Goal: Information Seeking & Learning: Learn about a topic

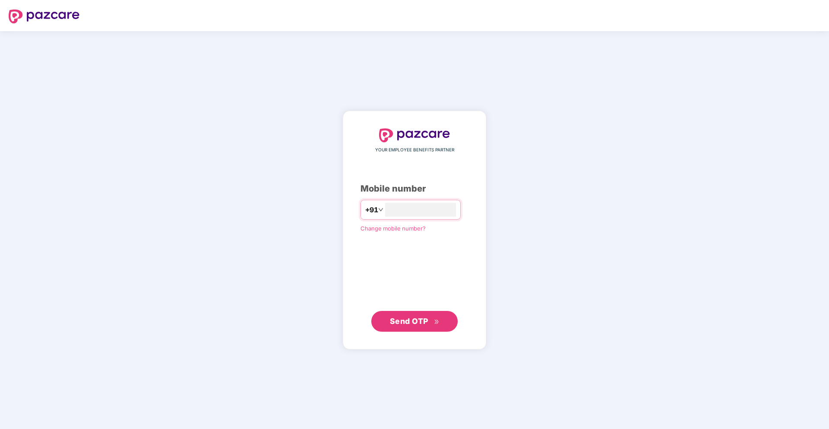
type input "**********"
click at [429, 325] on span "Send OTP" at bounding box center [415, 321] width 50 height 12
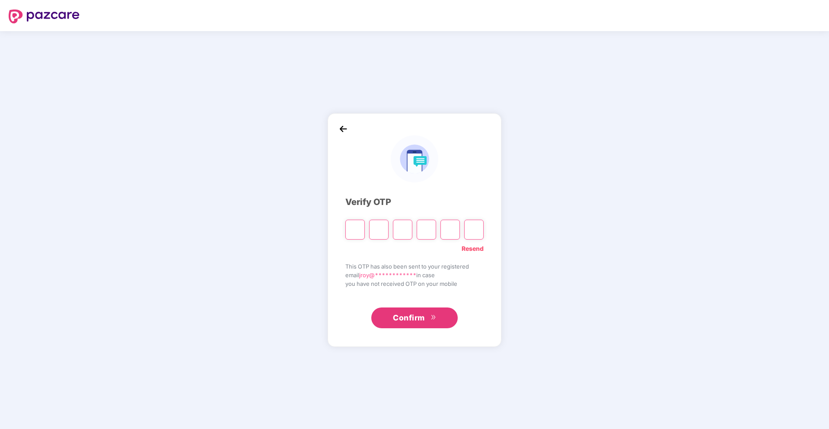
type input "*"
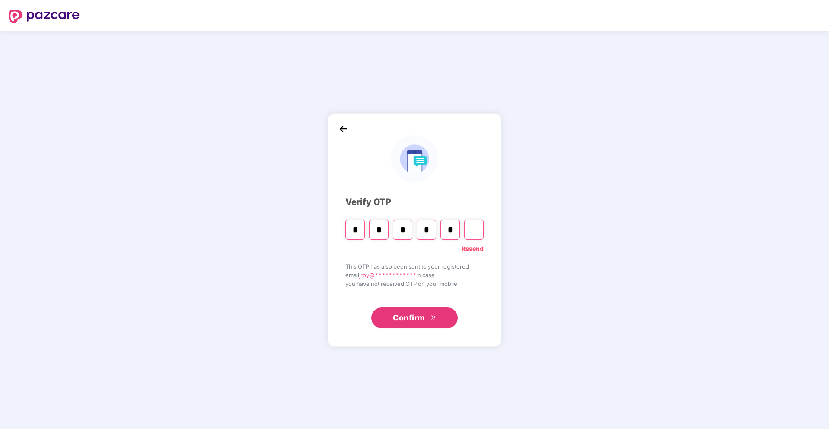
type input "*"
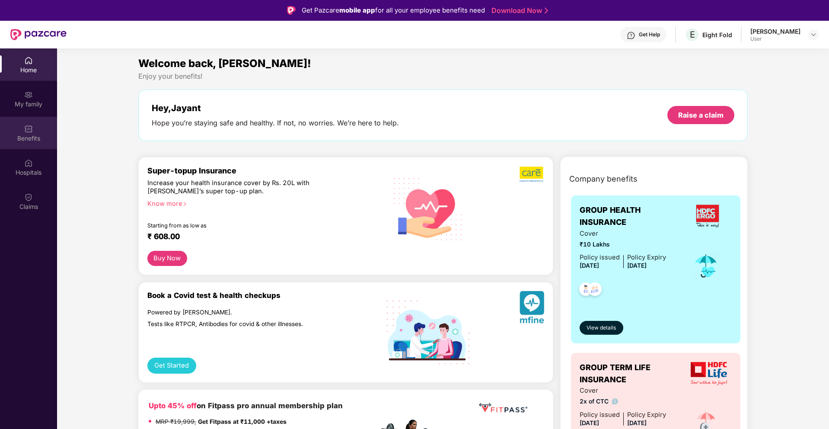
click at [26, 139] on div "Benefits" at bounding box center [28, 138] width 57 height 9
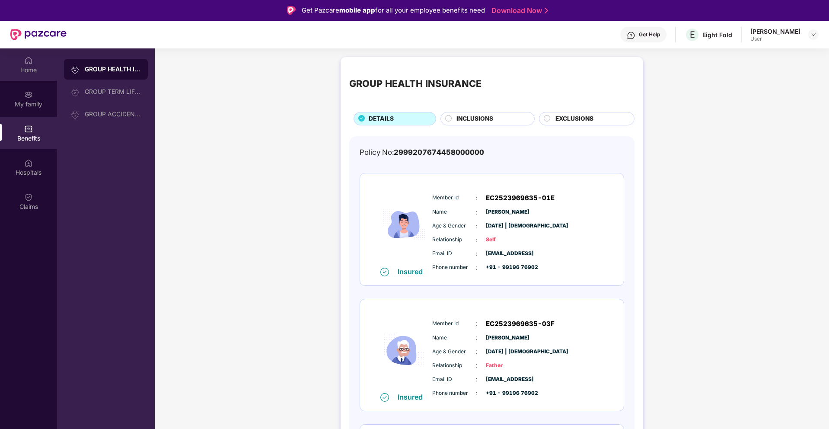
click at [22, 67] on div "Home" at bounding box center [28, 70] width 57 height 9
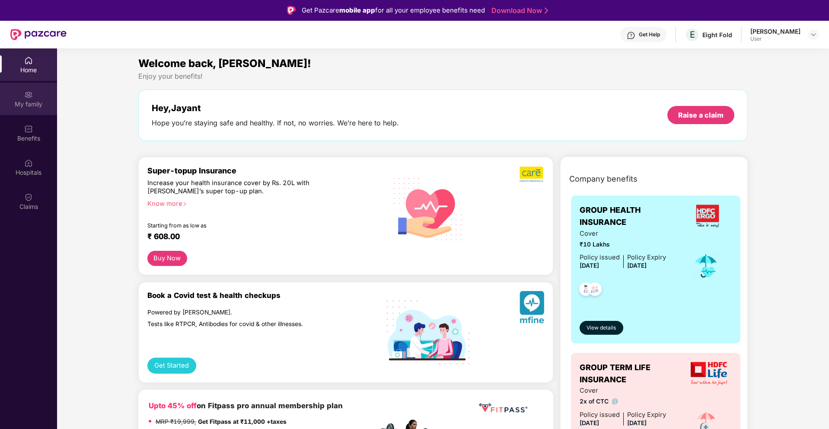
click at [25, 105] on div "My family" at bounding box center [28, 104] width 57 height 9
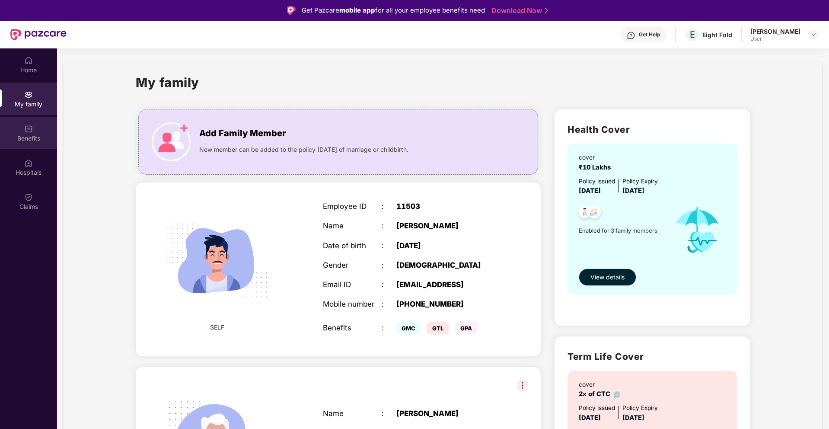
click at [33, 138] on div "Benefits" at bounding box center [28, 138] width 57 height 9
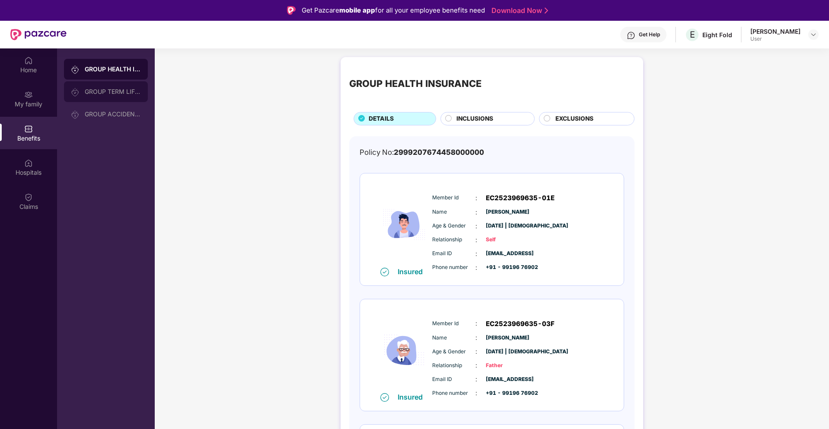
click at [103, 91] on div "GROUP TERM LIFE INSURANCE" at bounding box center [113, 91] width 56 height 7
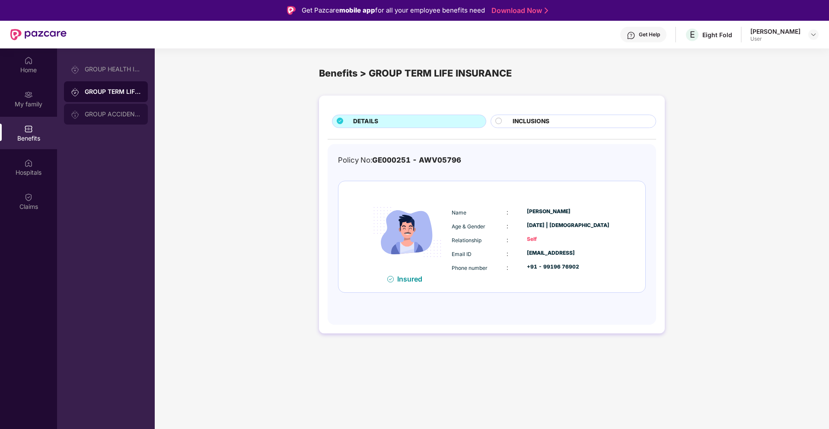
click at [108, 112] on div "GROUP ACCIDENTAL INSURANCE" at bounding box center [113, 114] width 56 height 7
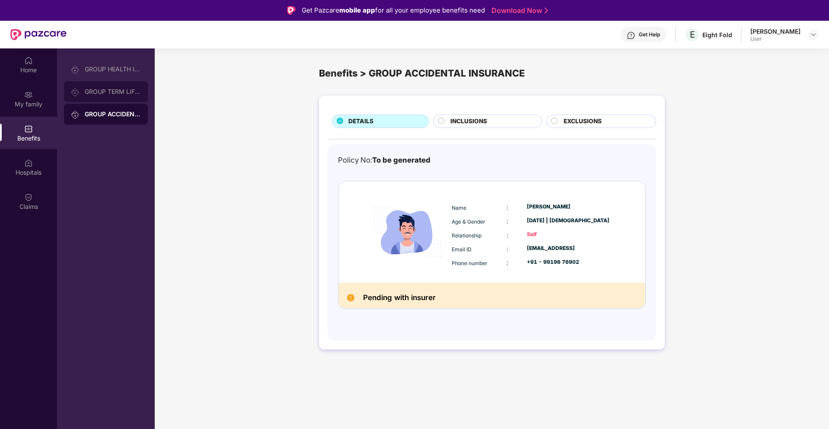
click at [110, 94] on div "GROUP TERM LIFE INSURANCE" at bounding box center [113, 91] width 56 height 7
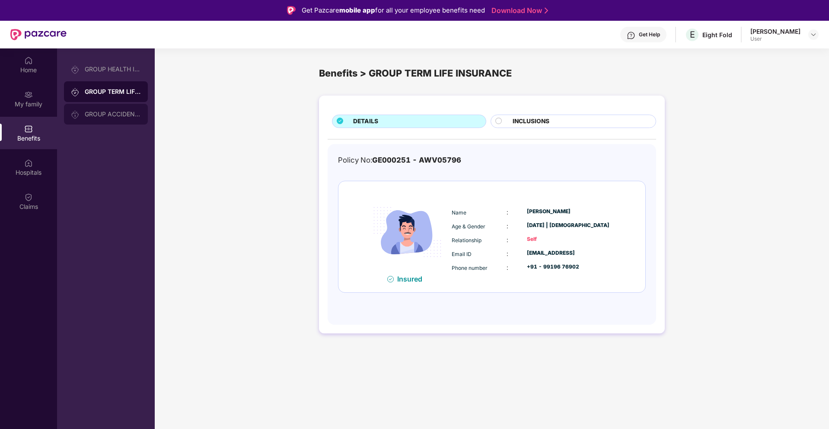
click at [99, 115] on div "GROUP ACCIDENTAL INSURANCE" at bounding box center [113, 114] width 56 height 7
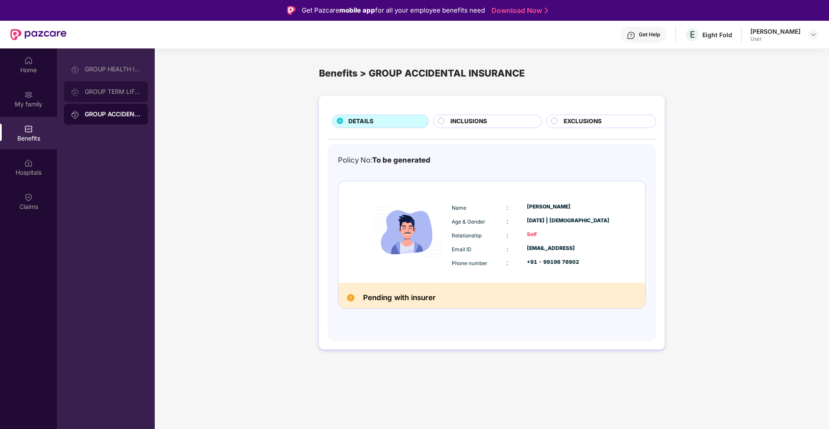
click at [98, 92] on div "GROUP TERM LIFE INSURANCE" at bounding box center [113, 91] width 56 height 7
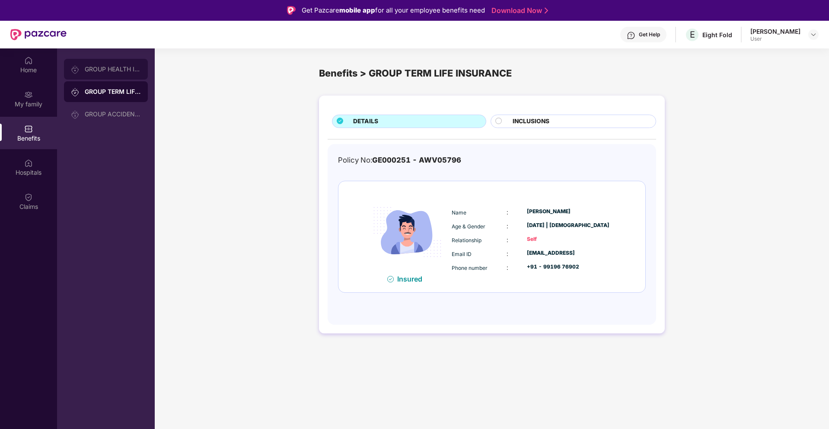
click at [101, 73] on div "GROUP HEALTH INSURANCE" at bounding box center [106, 69] width 84 height 21
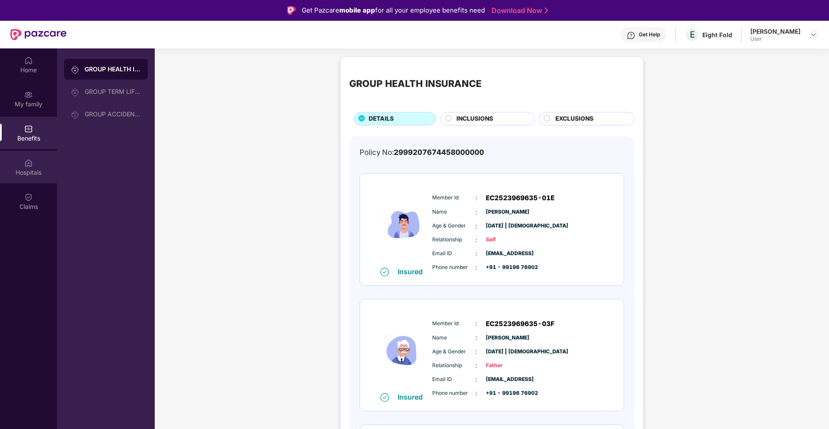
click at [32, 155] on div "Hospitals" at bounding box center [28, 167] width 57 height 32
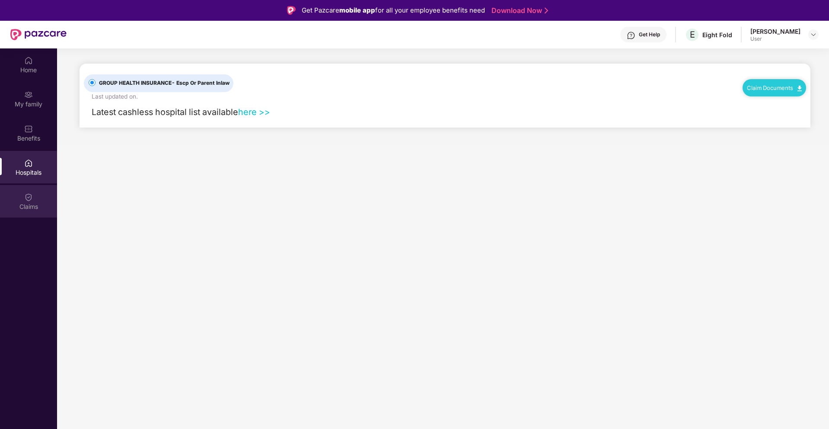
click at [35, 198] on div "Claims" at bounding box center [28, 201] width 57 height 32
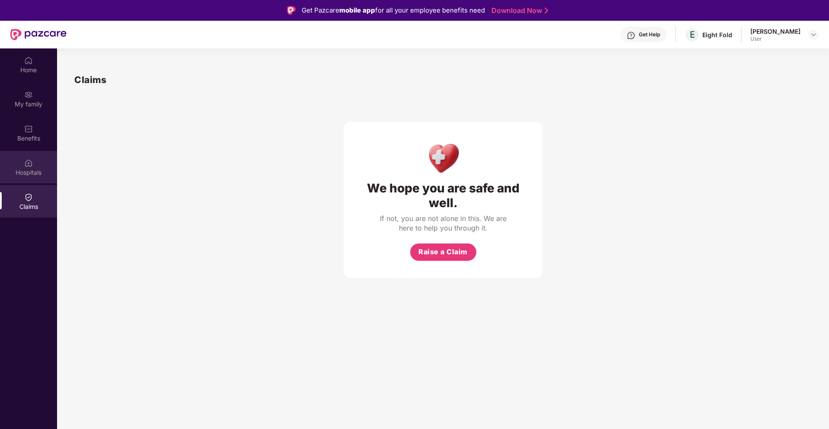
click at [30, 168] on div "Hospitals" at bounding box center [28, 172] width 57 height 9
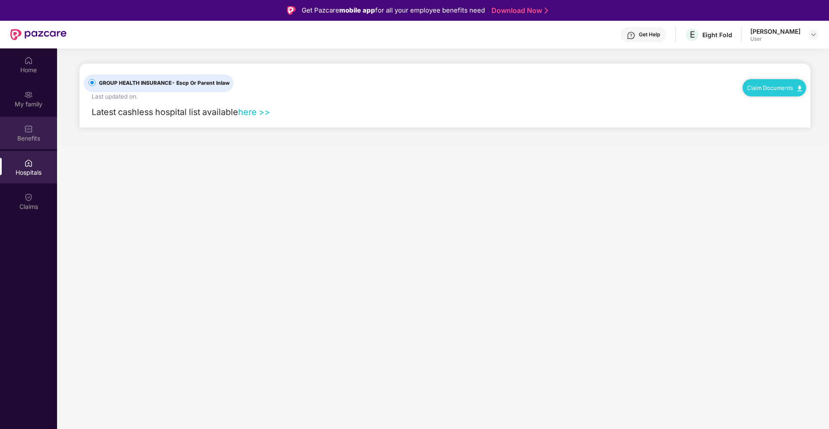
click at [37, 124] on div "Benefits" at bounding box center [28, 133] width 57 height 32
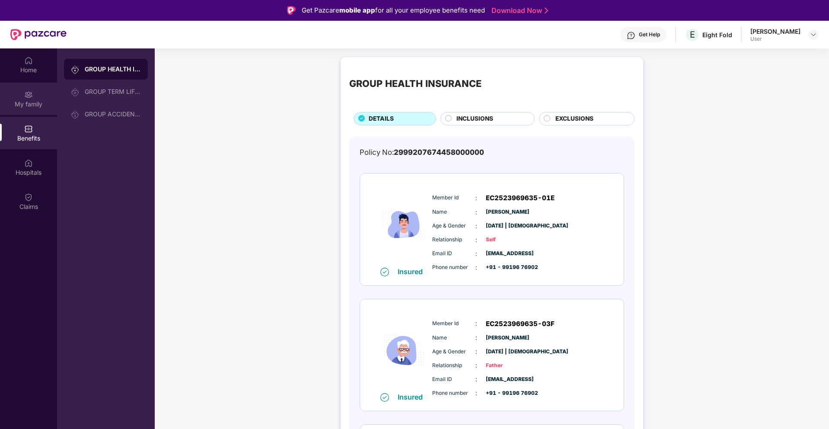
click at [27, 110] on div "My family" at bounding box center [28, 99] width 57 height 32
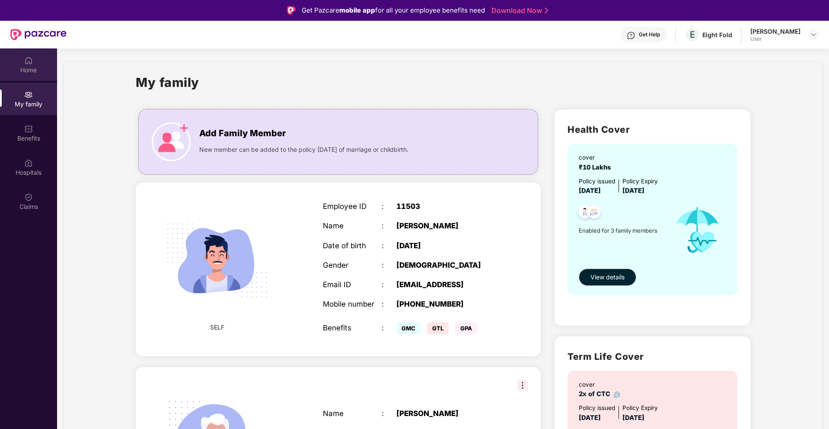
click at [21, 69] on div "Home" at bounding box center [28, 70] width 57 height 9
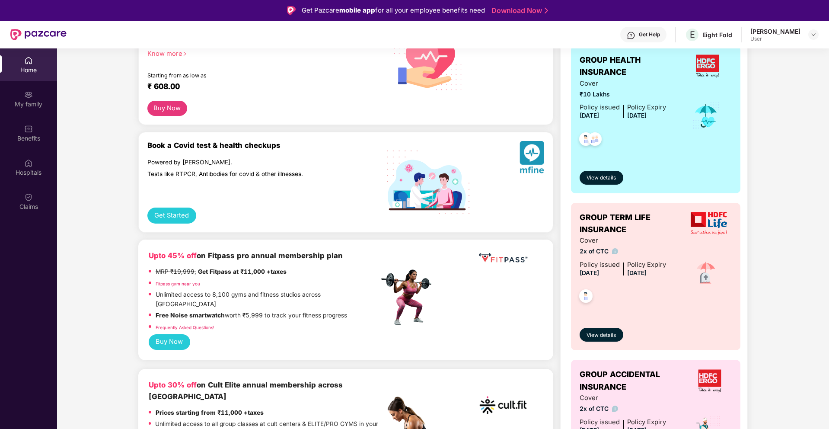
scroll to position [147, 0]
